Goal: Task Accomplishment & Management: Manage account settings

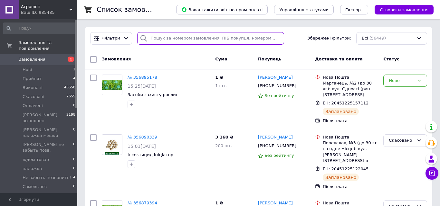
click at [154, 39] on input "search" at bounding box center [210, 38] width 147 height 13
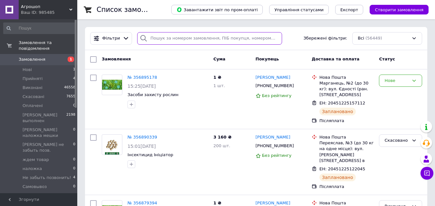
paste input "356787757"
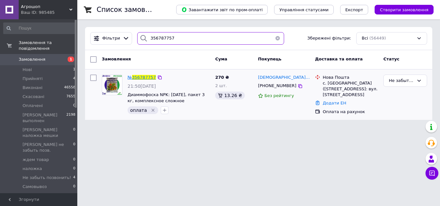
type input "356787757"
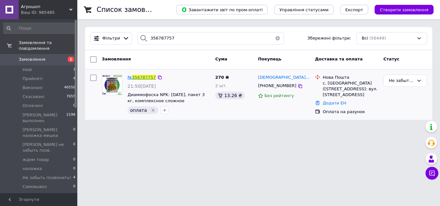
click at [141, 77] on span "356787757" at bounding box center [144, 77] width 24 height 5
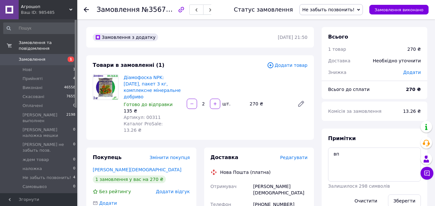
click at [327, 9] on span "Не забыть позвонить!" at bounding box center [328, 9] width 52 height 5
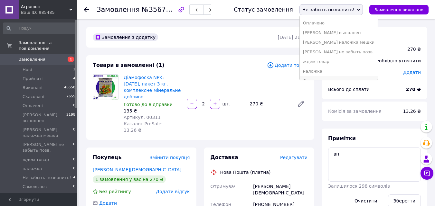
scroll to position [46, 0]
click at [327, 52] on li "наложка" at bounding box center [339, 54] width 78 height 10
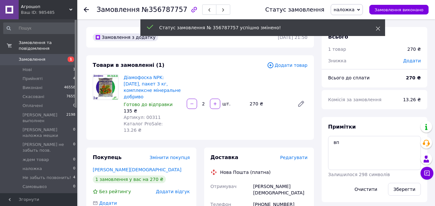
click at [379, 26] on icon at bounding box center [378, 28] width 5 height 5
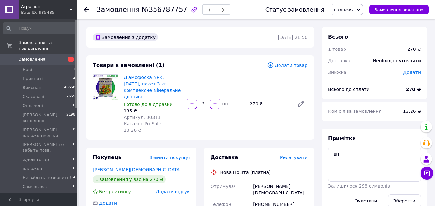
scroll to position [97, 0]
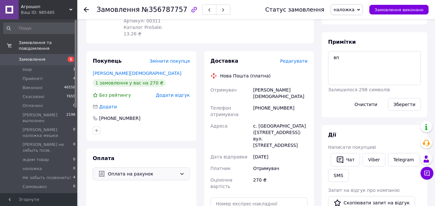
click at [136, 168] on div "Оплата на рахунок" at bounding box center [141, 174] width 97 height 13
click at [114, 205] on span "Післяплата" at bounding box center [146, 208] width 77 height 6
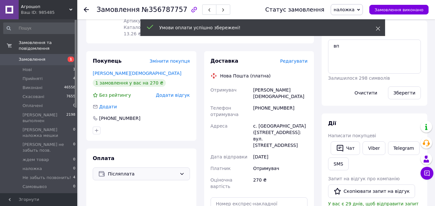
click at [379, 29] on icon at bounding box center [378, 28] width 5 height 5
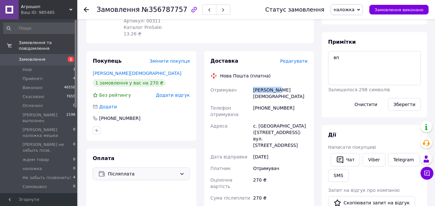
drag, startPoint x: 280, startPoint y: 77, endPoint x: 250, endPoint y: 79, distance: 30.6
click at [250, 84] on div "Отримувач [PERSON_NAME] Телефон отримувача [PHONE_NUMBER] Адреса [PERSON_NAME].…" at bounding box center [259, 162] width 100 height 156
copy div "Отримувач [PERSON_NAME][DEMOGRAPHIC_DATA]"
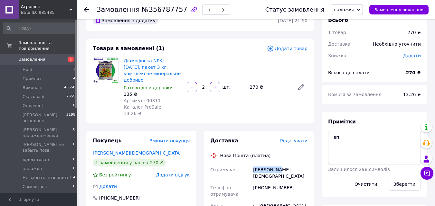
scroll to position [0, 0]
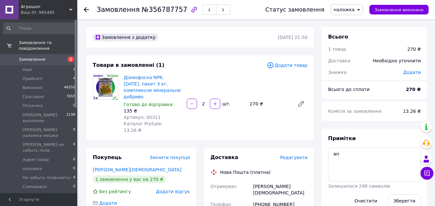
click at [150, 115] on span "Артикул: 00311" at bounding box center [142, 117] width 37 height 5
copy span "00311"
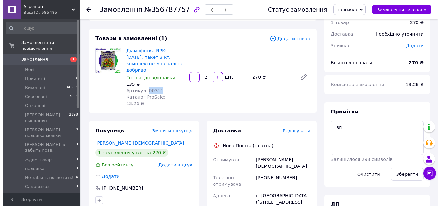
scroll to position [64, 0]
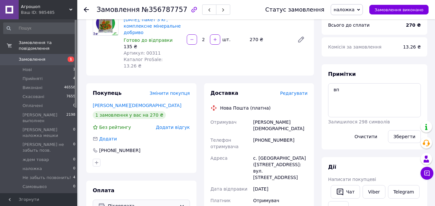
click at [297, 91] on span "Редагувати" at bounding box center [293, 93] width 27 height 5
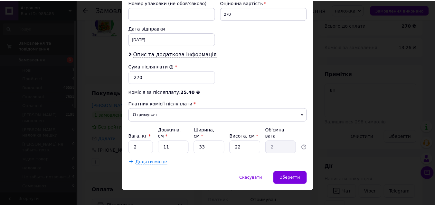
scroll to position [292, 0]
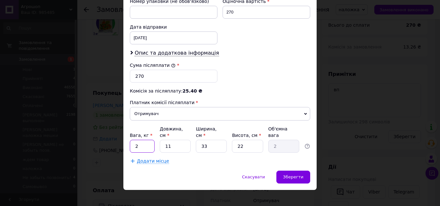
click at [142, 143] on input "2" at bounding box center [142, 146] width 25 height 13
type input "6"
type input "3"
type input "0.54"
type input "30"
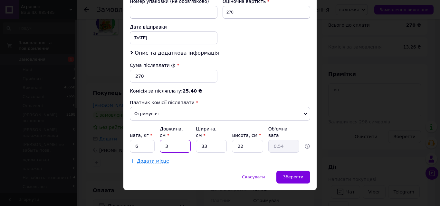
type input "5.45"
type input "30"
type input "3"
type input "0.5"
type input "30"
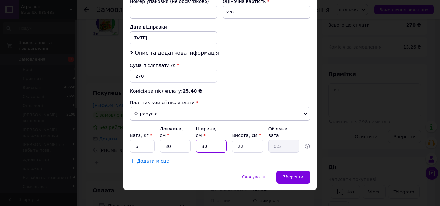
type input "4.95"
type input "30"
type input "2"
type input "0.45"
type input "20"
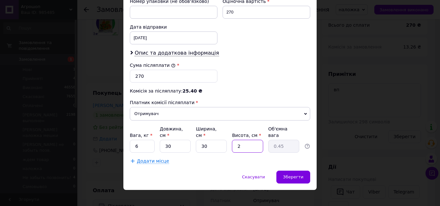
type input "4.5"
type input "2"
type input "0.45"
type input "3"
type input "0.68"
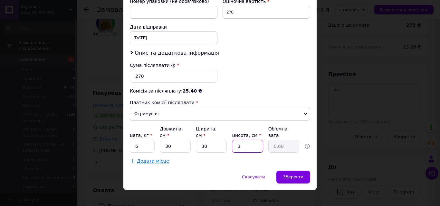
type input "30"
type input "6.75"
type input "30"
click at [297, 175] on span "Зберегти" at bounding box center [293, 177] width 20 height 5
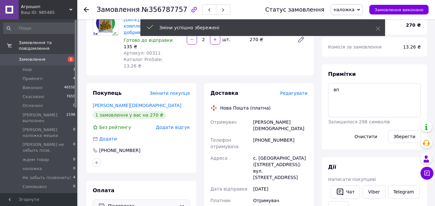
scroll to position [193, 0]
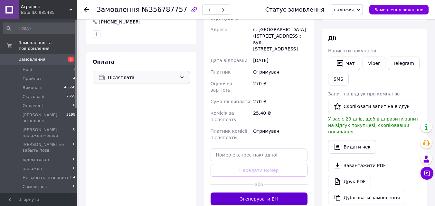
click at [262, 193] on button "Згенерувати ЕН" at bounding box center [259, 199] width 97 height 13
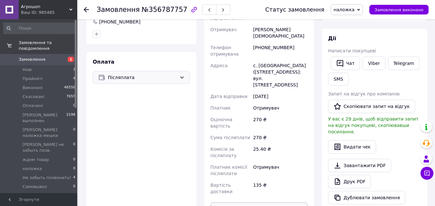
click at [259, 203] on button "Роздрукувати ЕН" at bounding box center [259, 209] width 97 height 13
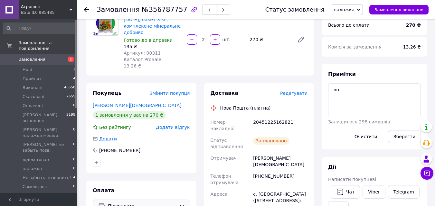
click at [267, 117] on div "20451225162821" at bounding box center [280, 126] width 57 height 18
copy div "20451225162821"
click at [372, 194] on link "Viber" at bounding box center [374, 193] width 23 height 14
copy div "20451225162821"
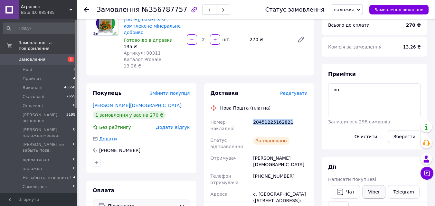
click at [371, 186] on link "Viber" at bounding box center [374, 193] width 23 height 14
click at [351, 12] on span "наложка" at bounding box center [344, 9] width 21 height 5
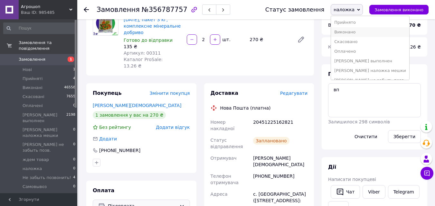
click at [352, 34] on li "Виконано" at bounding box center [370, 32] width 78 height 10
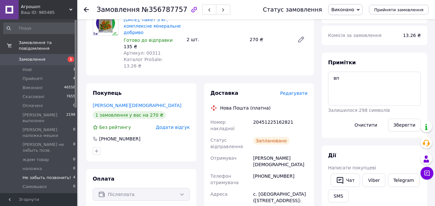
click at [52, 175] on span "Не забыть позвонить!" at bounding box center [47, 178] width 49 height 6
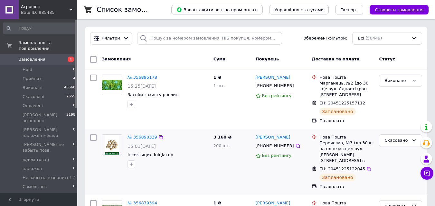
click at [282, 179] on div "[PERSON_NAME] [PHONE_NUMBER] Без рейтингу" at bounding box center [281, 162] width 56 height 61
click at [370, 156] on div "Переяслав, №3 (до 30 кг на одне місце): вул. [PERSON_NAME][STREET_ADDRESS] в" at bounding box center [347, 152] width 54 height 24
